Goal: Task Accomplishment & Management: Use online tool/utility

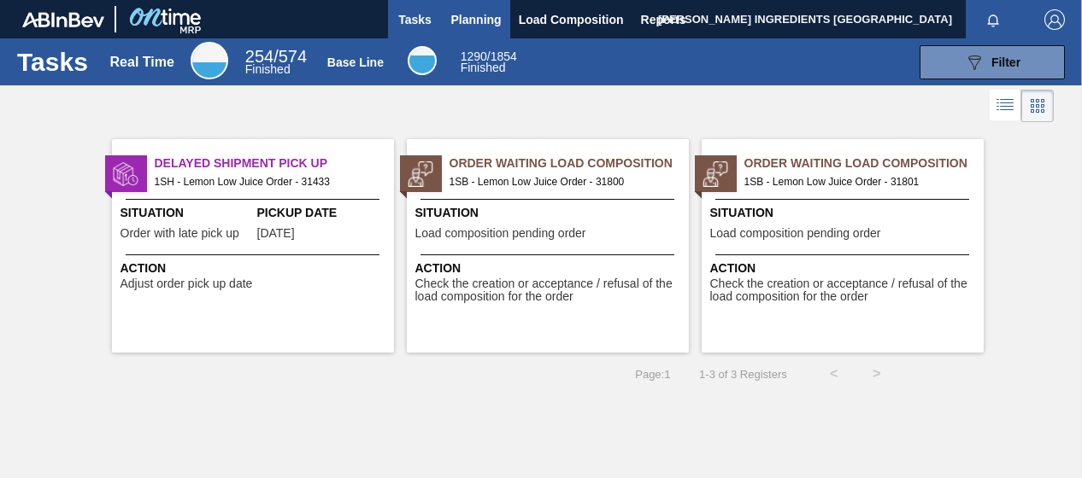
click at [487, 22] on span "Planning" at bounding box center [476, 19] width 50 height 21
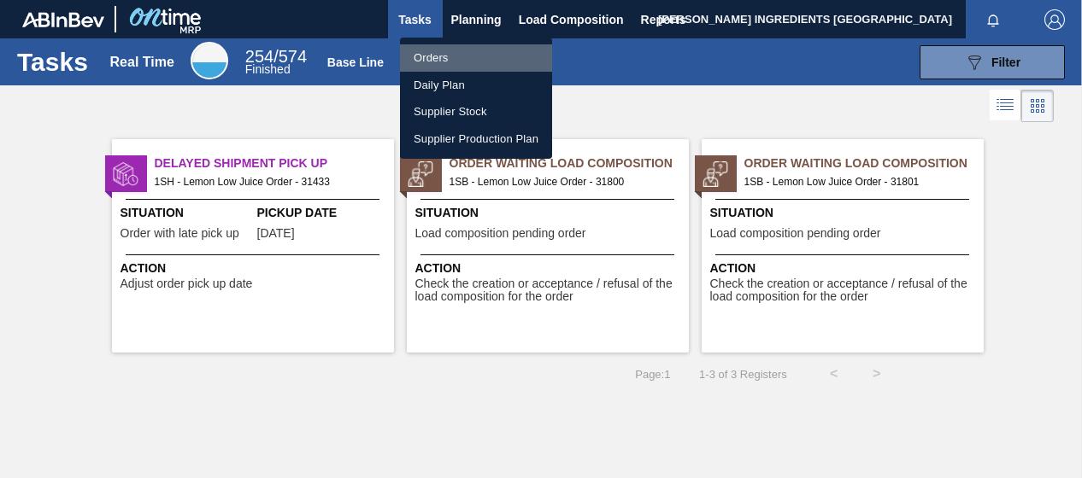
click at [434, 57] on li "Orders" at bounding box center [476, 57] width 152 height 27
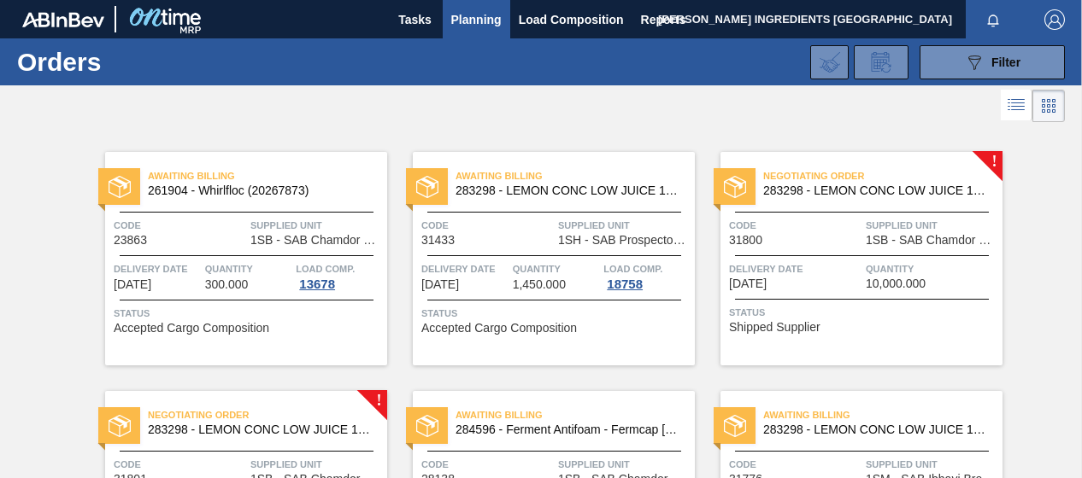
scroll to position [85, 0]
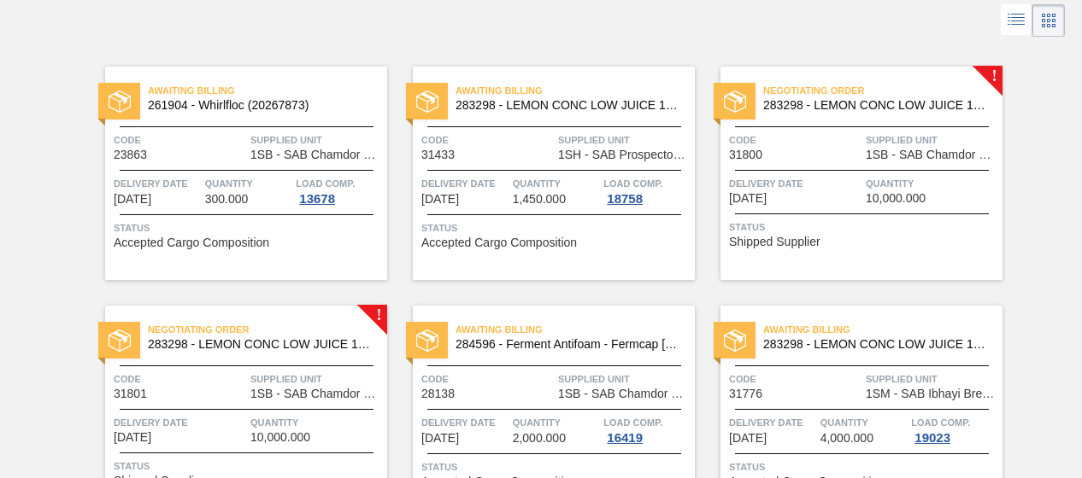
click at [844, 153] on div "Code 31800" at bounding box center [795, 147] width 132 height 30
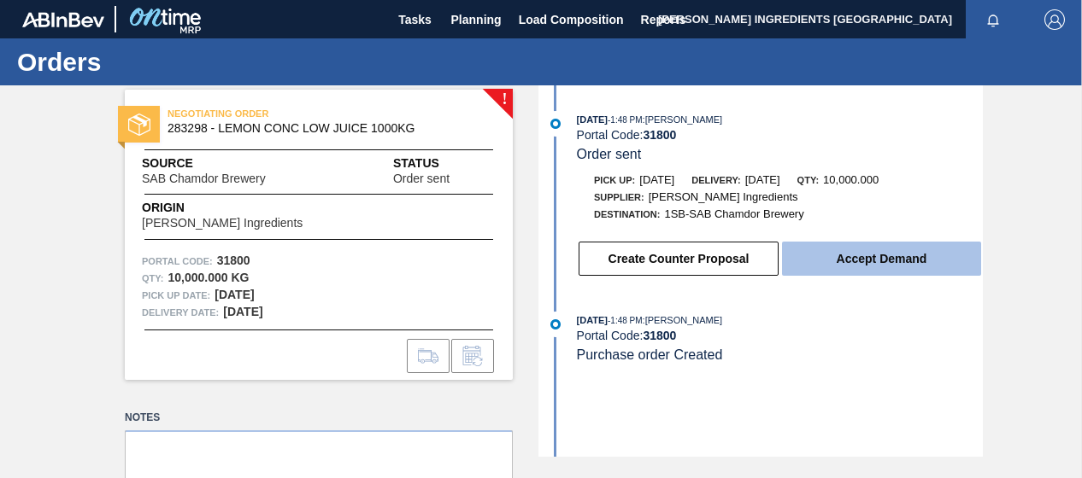
click at [878, 264] on button "Accept Demand" at bounding box center [881, 259] width 199 height 34
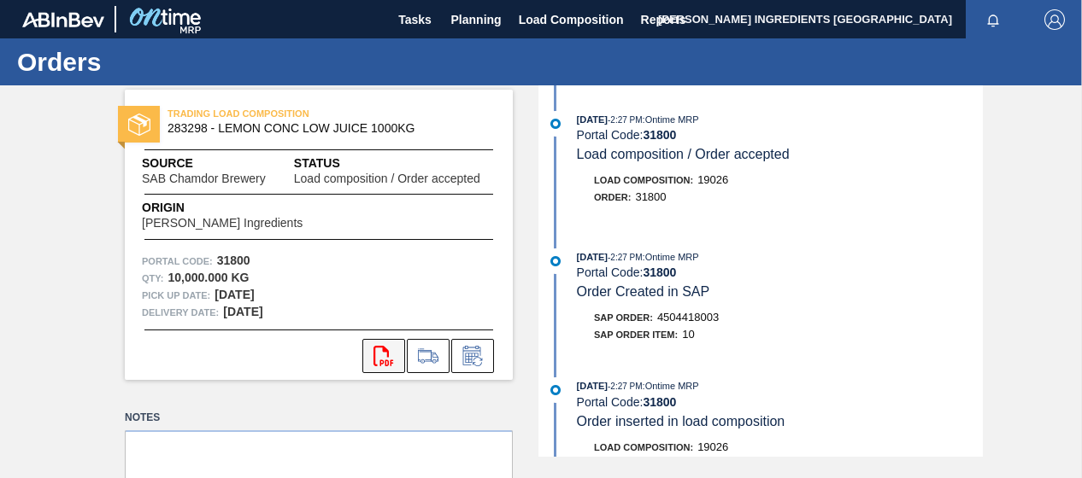
click at [384, 356] on icon "svg{fill:#ff0000}" at bounding box center [383, 356] width 21 height 21
